Goal: Find contact information: Find contact information

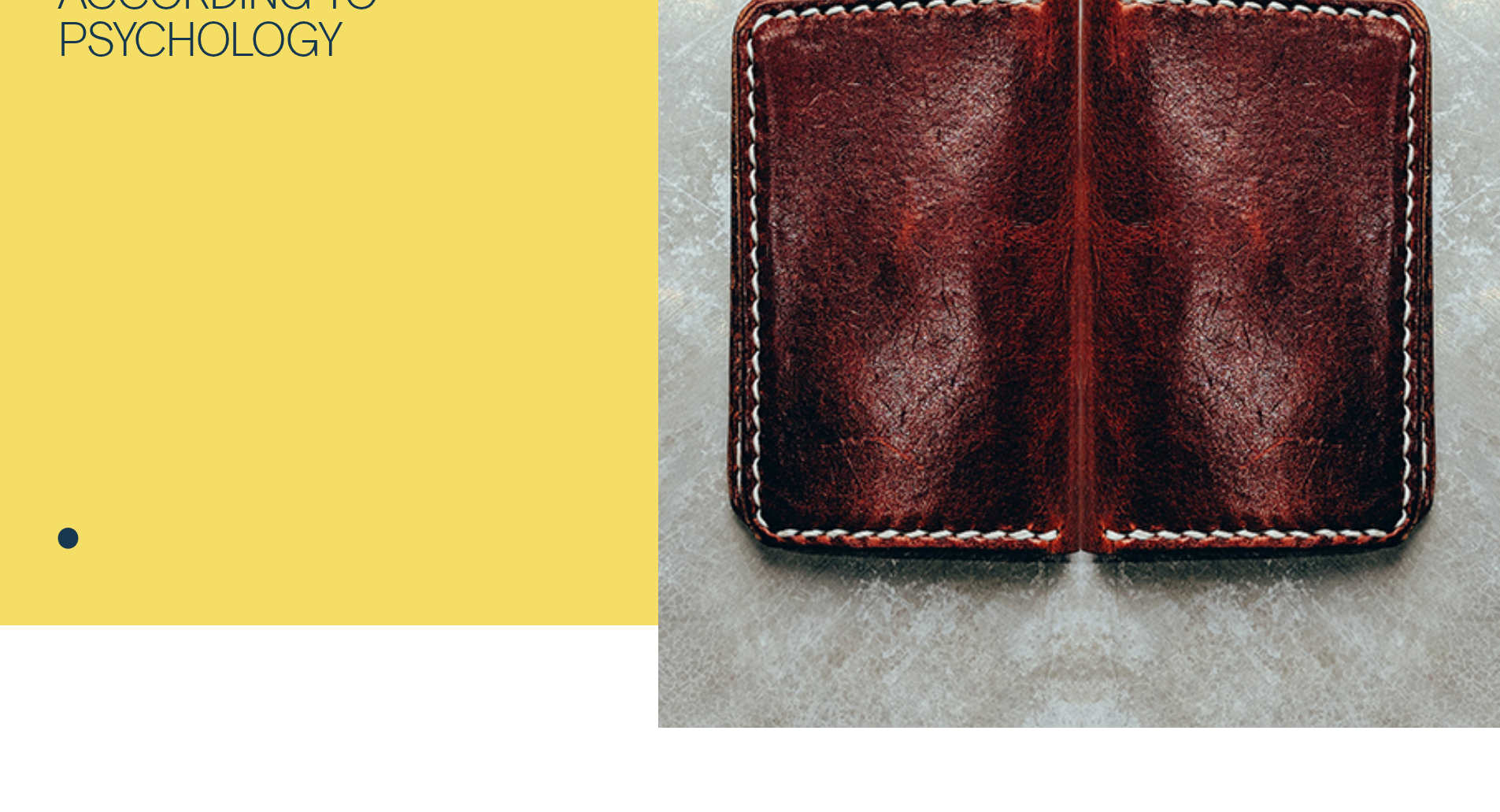
scroll to position [709, 0]
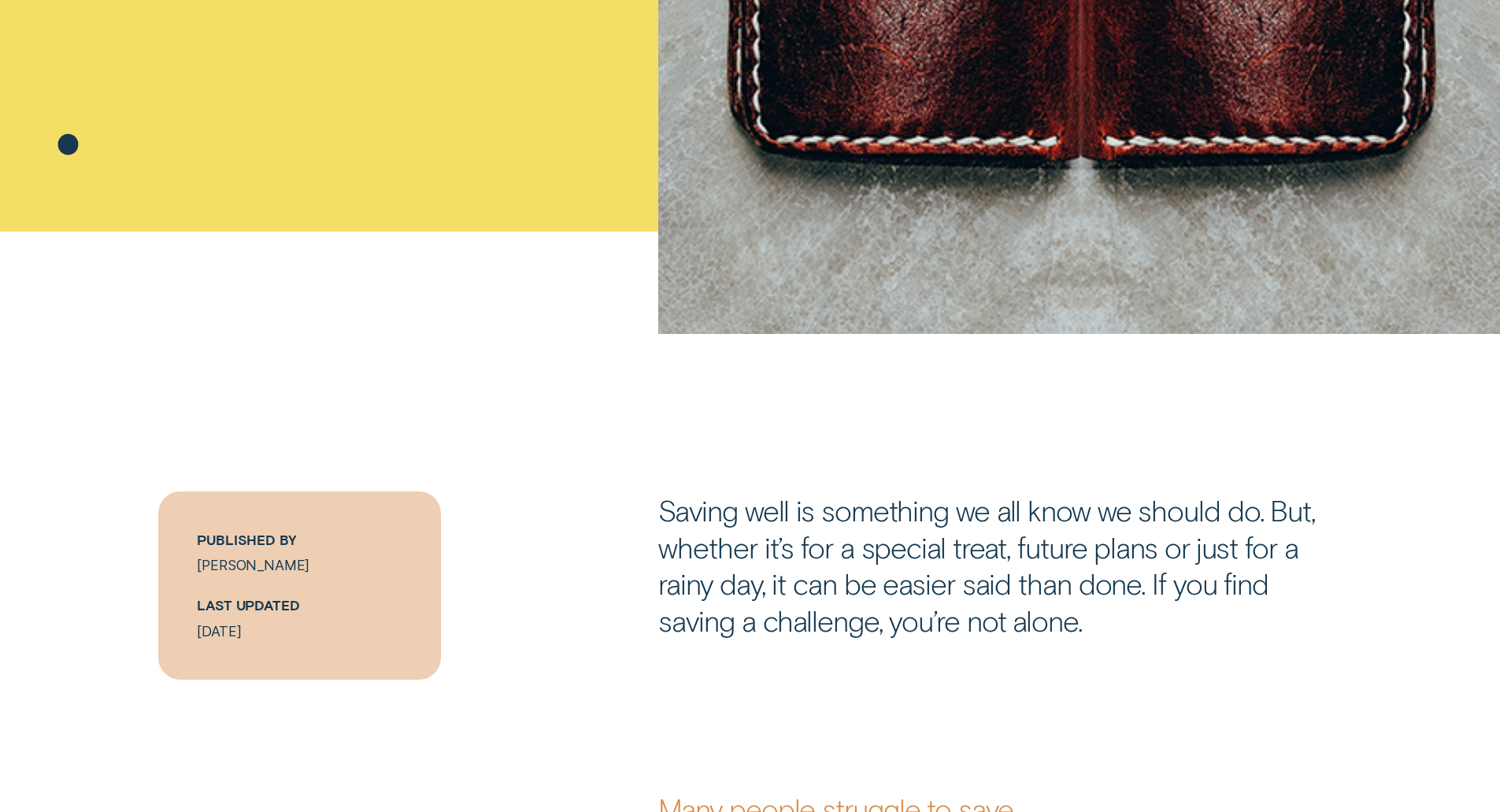
click at [225, 562] on link "[PERSON_NAME]" at bounding box center [253, 564] width 113 height 16
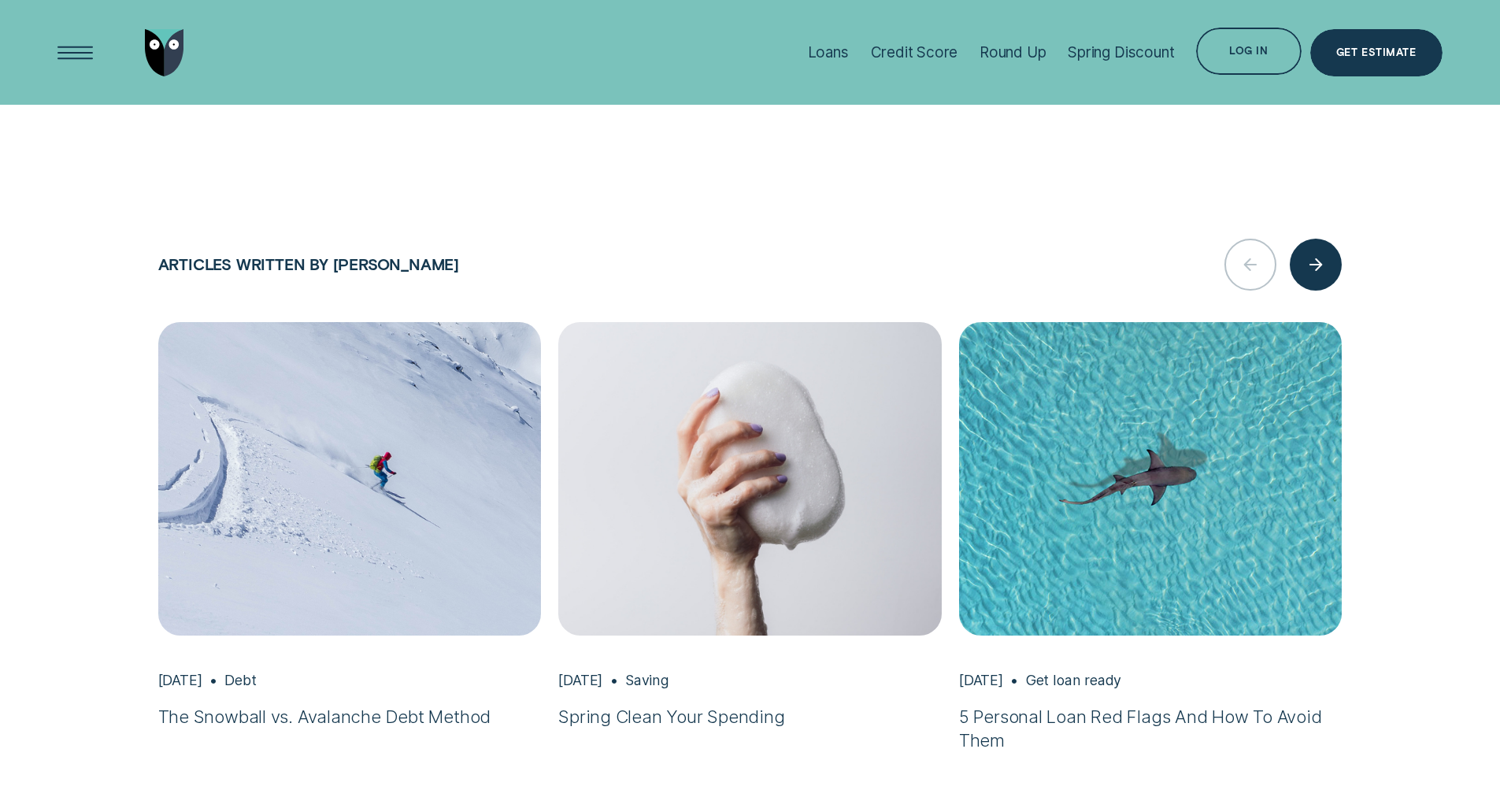
scroll to position [2047, 0]
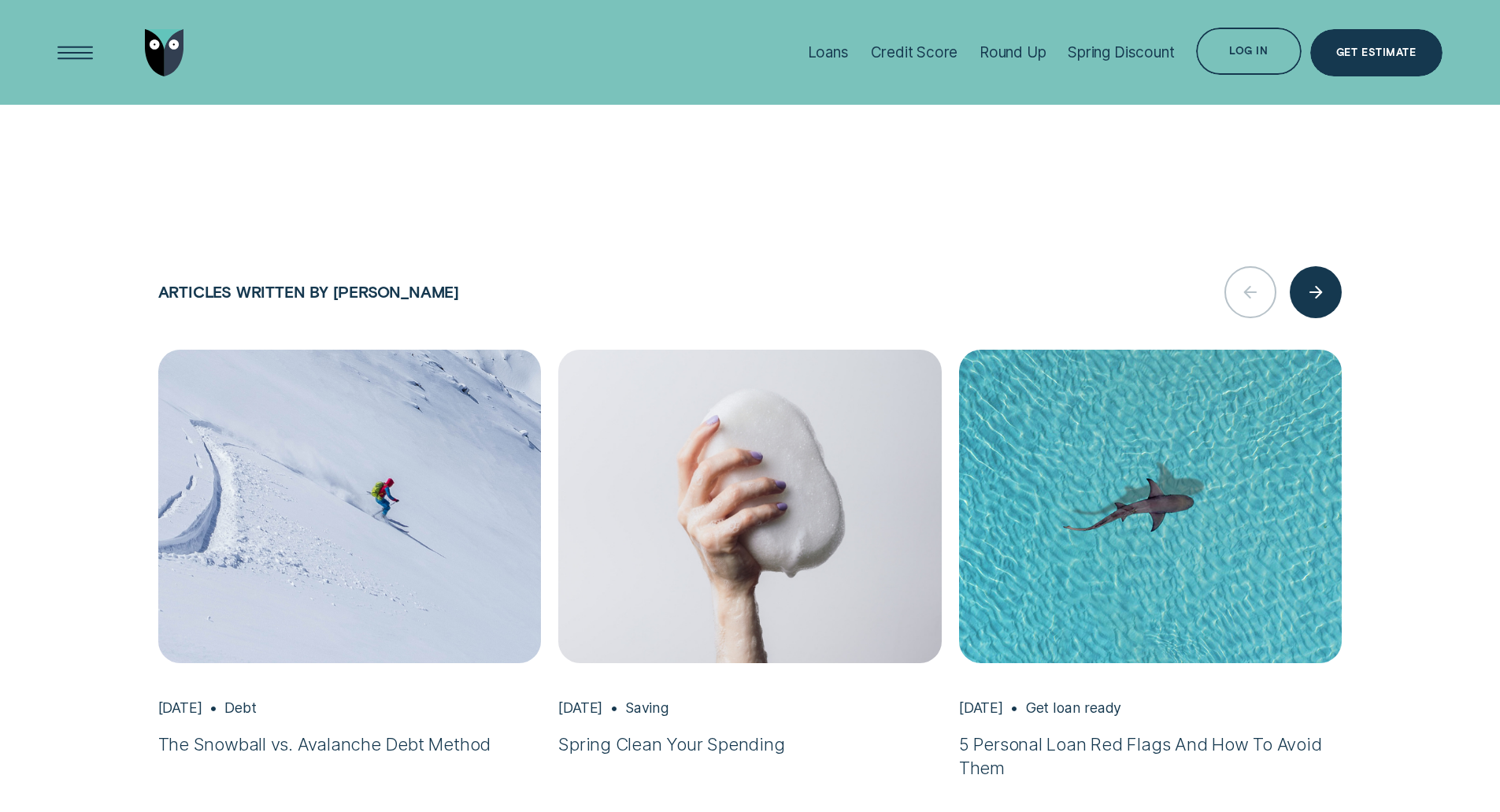
click at [355, 611] on img "The Snowball vs. Avalanche Debt Method, Mar 18 Debt" at bounding box center [349, 505] width 402 height 328
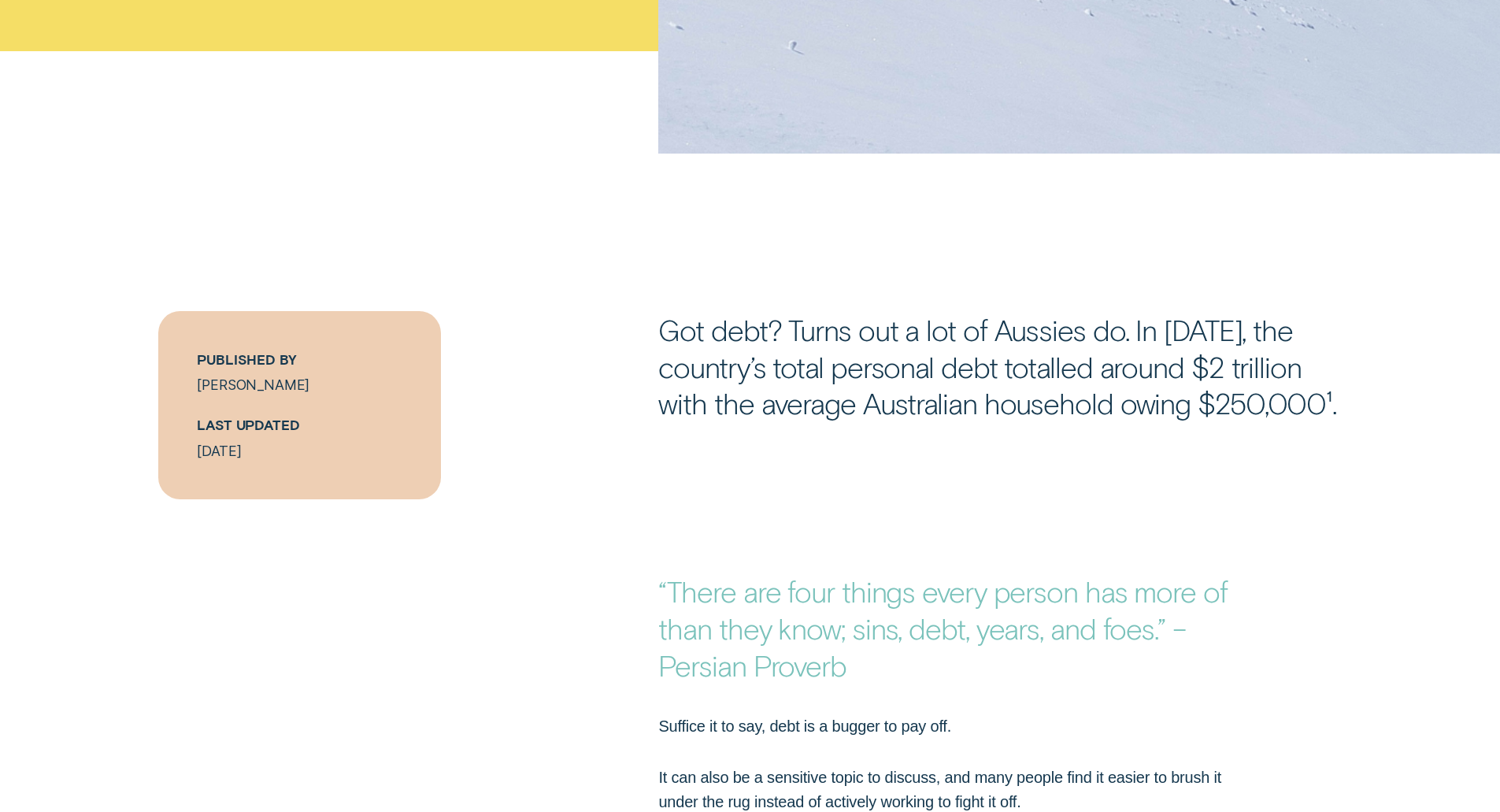
scroll to position [787, 0]
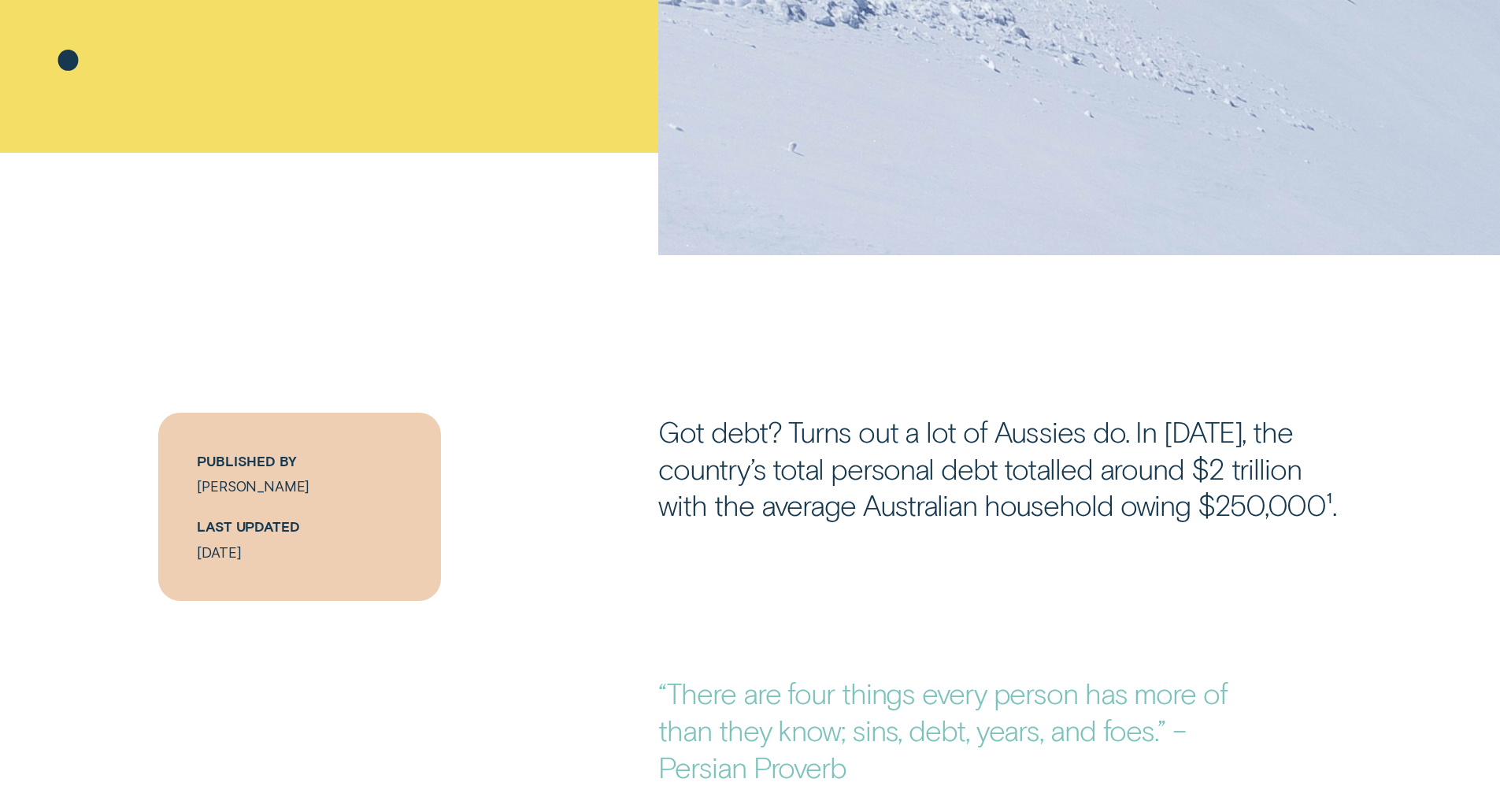
click at [234, 487] on link "[PERSON_NAME]" at bounding box center [253, 486] width 113 height 16
